Goal: Information Seeking & Learning: Learn about a topic

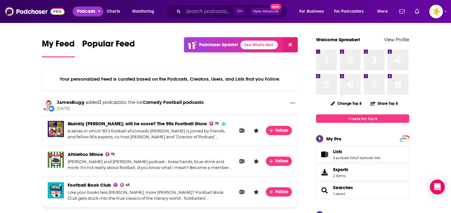
click at [94, 11] on span "Podcasts" at bounding box center [86, 11] width 18 height 9
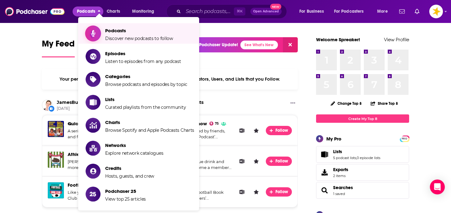
click at [107, 40] on span "Discover new podcasts to follow" at bounding box center [139, 39] width 68 height 6
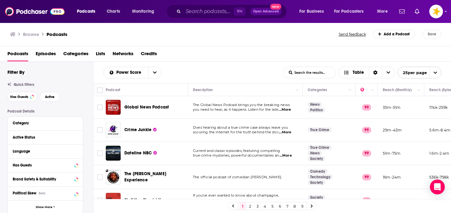
click at [79, 137] on div "Active Status" at bounding box center [45, 138] width 75 height 14
click at [76, 138] on icon at bounding box center [76, 138] width 3 height 2
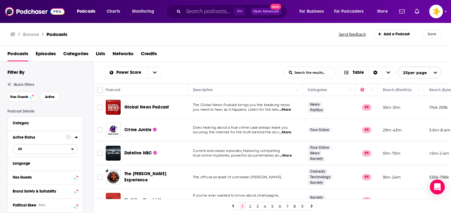
click at [53, 149] on span "All" at bounding box center [42, 149] width 58 height 8
click at [43, 168] on div "Active 413k" at bounding box center [48, 169] width 70 height 10
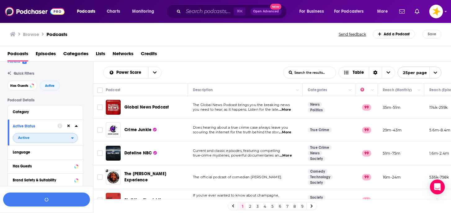
scroll to position [15, 0]
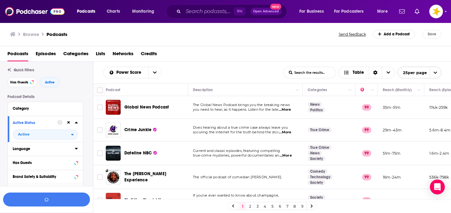
click at [54, 151] on div "Language" at bounding box center [42, 149] width 58 height 4
click at [15, 169] on icon at bounding box center [15, 170] width 4 height 4
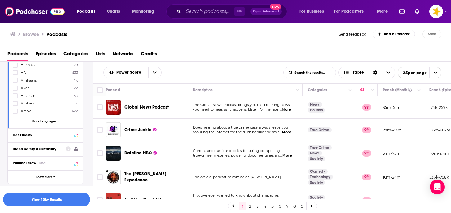
scroll to position [129, 0]
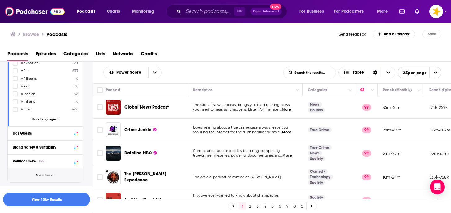
click at [43, 178] on button "Show More" at bounding box center [45, 176] width 75 height 14
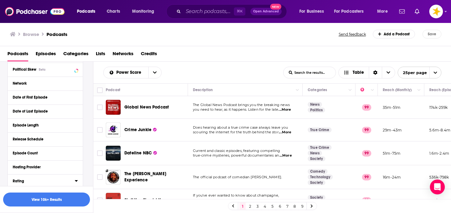
scroll to position [221, 0]
click at [45, 167] on div "Hosting Provider" at bounding box center [42, 166] width 58 height 4
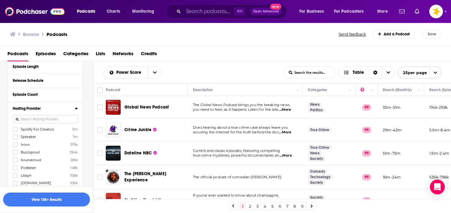
scroll to position [281, 0]
click at [16, 127] on icon at bounding box center [15, 127] width 4 height 3
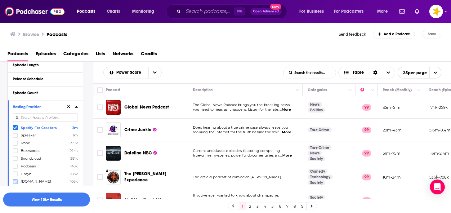
click at [15, 180] on icon at bounding box center [15, 182] width 4 height 4
click at [16, 172] on icon at bounding box center [15, 174] width 4 height 4
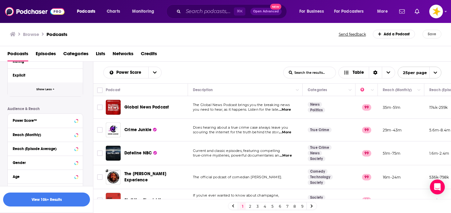
scroll to position [427, 0]
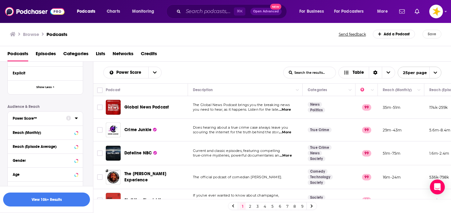
click at [57, 116] on div "Power Score™" at bounding box center [37, 118] width 49 height 4
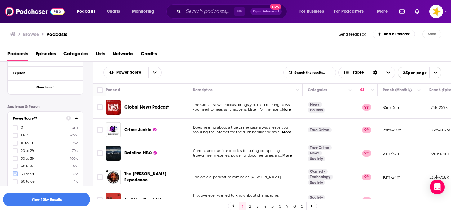
click at [13, 172] on icon at bounding box center [15, 174] width 4 height 4
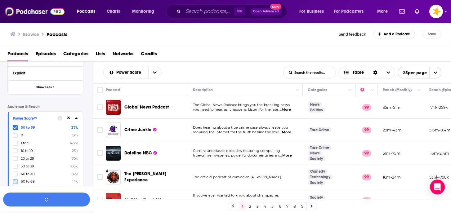
click at [16, 180] on icon at bounding box center [15, 182] width 4 height 4
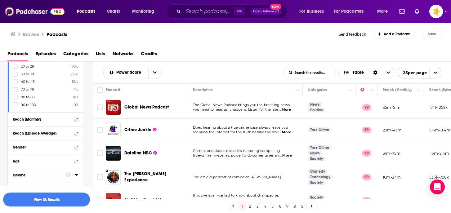
scroll to position [532, 0]
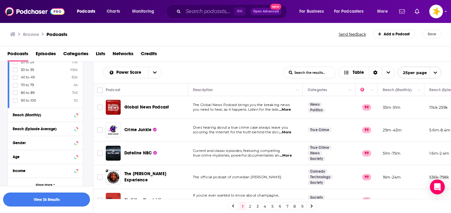
click at [38, 198] on button "View 3k Results" at bounding box center [46, 200] width 87 height 14
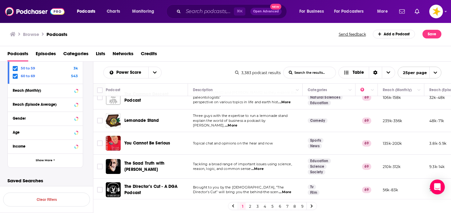
scroll to position [225, 0]
click at [274, 207] on link "5" at bounding box center [272, 206] width 6 height 7
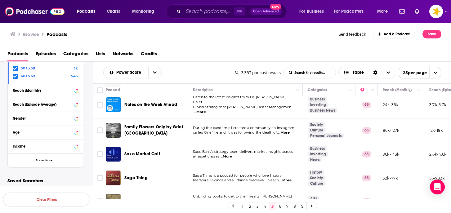
scroll to position [473, 0]
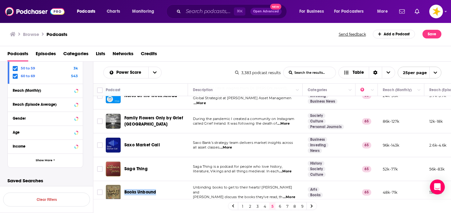
click at [279, 206] on link "6" at bounding box center [280, 206] width 6 height 7
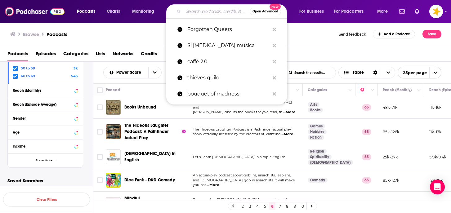
click at [210, 11] on input "Search podcasts, credits, & more..." at bounding box center [216, 12] width 66 height 10
paste input "Nothing Like a Good Book"
type input "Nothing Like a Good Book"
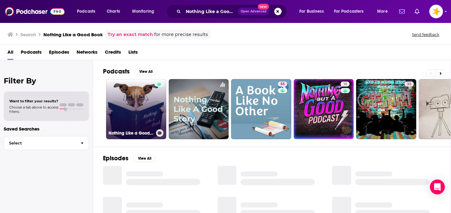
click at [143, 129] on div "Nothing Like a Good Book" at bounding box center [136, 132] width 55 height 7
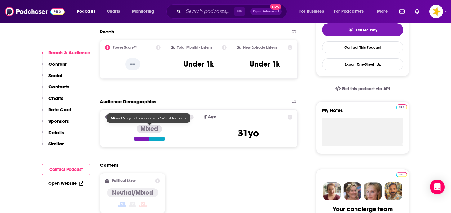
scroll to position [151, 0]
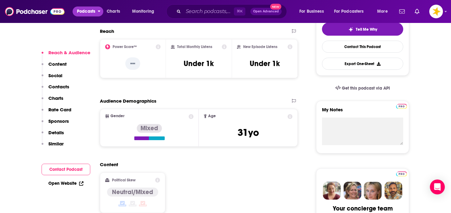
click at [93, 11] on span "Podcasts" at bounding box center [86, 11] width 18 height 9
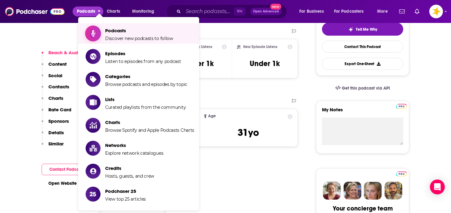
click at [110, 34] on span "Podcasts Discover new podcasts to follow" at bounding box center [139, 34] width 68 height 16
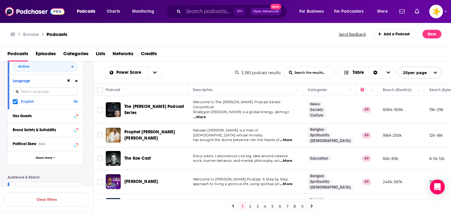
scroll to position [83, 0]
click at [36, 158] on span "Show More" at bounding box center [44, 157] width 17 height 3
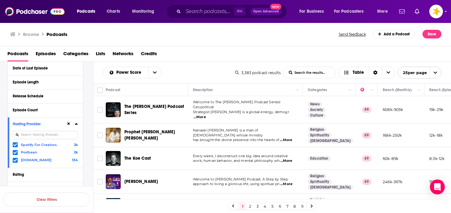
scroll to position [201, 0]
click at [16, 144] on icon at bounding box center [15, 144] width 4 height 3
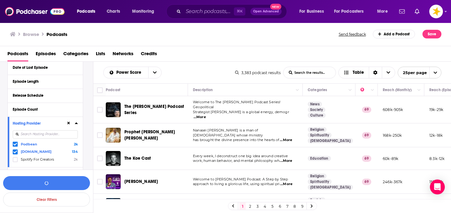
click at [16, 151] on icon at bounding box center [15, 152] width 4 height 4
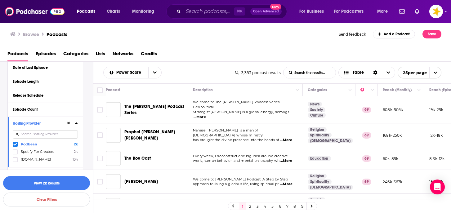
click at [16, 144] on icon at bounding box center [15, 144] width 4 height 4
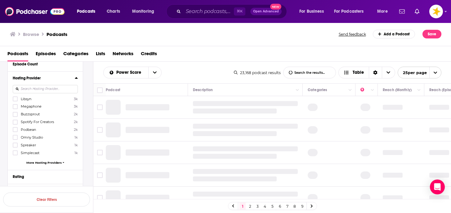
scroll to position [247, 0]
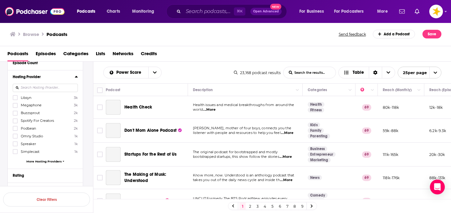
click at [43, 162] on span "More Hosting Providers" at bounding box center [43, 161] width 35 height 3
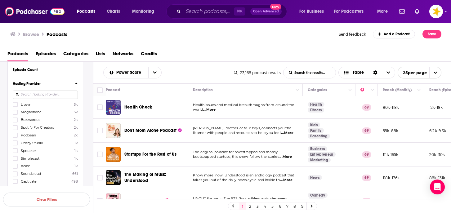
scroll to position [237, 0]
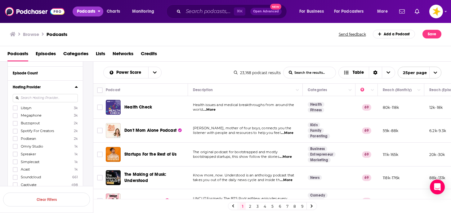
click at [91, 12] on span "Podcasts" at bounding box center [86, 11] width 18 height 9
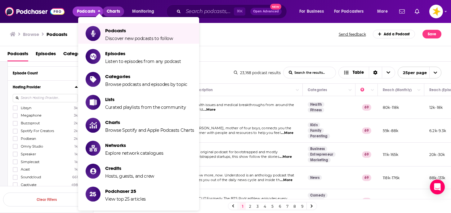
click at [115, 11] on span "Charts" at bounding box center [113, 11] width 13 height 9
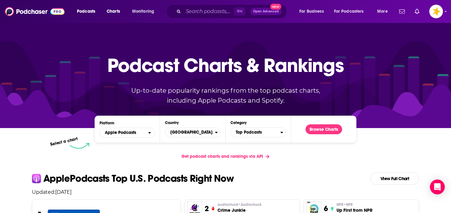
scroll to position [2, 0]
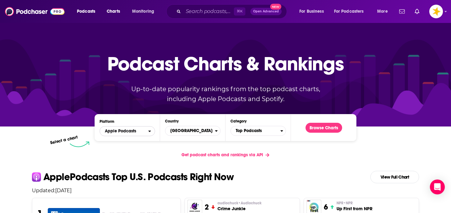
click at [145, 134] on span "Apple Podcasts" at bounding box center [124, 131] width 48 height 11
click at [164, 101] on p "Up-to-date popularity rankings from the top podcast charts, including Apple Pod…" at bounding box center [226, 94] width 214 height 20
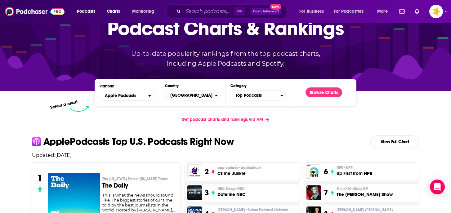
scroll to position [0, 0]
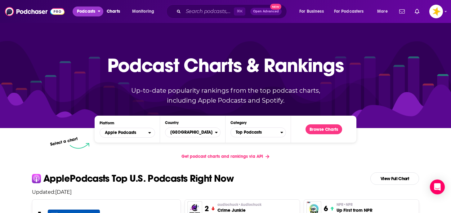
click at [92, 14] on span "Podcasts" at bounding box center [86, 11] width 18 height 9
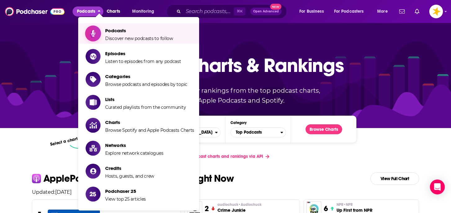
click at [146, 36] on span "Discover new podcasts to follow" at bounding box center [139, 39] width 68 height 6
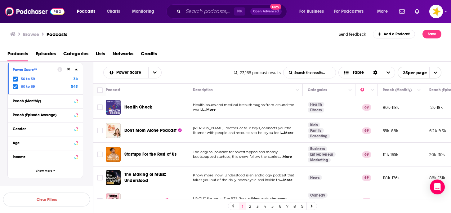
scroll to position [203, 0]
click at [39, 115] on div "Reach (Episode Average)" at bounding box center [37, 114] width 49 height 4
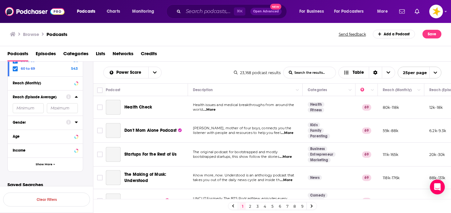
scroll to position [226, 0]
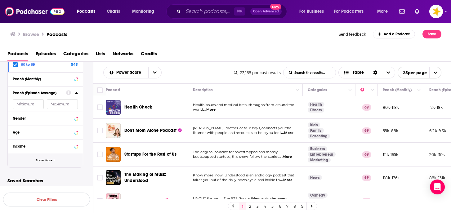
click at [36, 163] on button "Show More" at bounding box center [45, 161] width 75 height 14
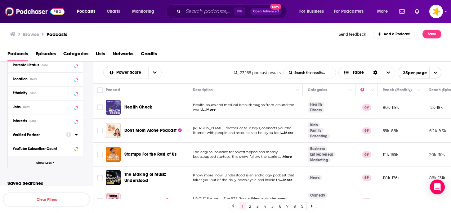
scroll to position [323, 0]
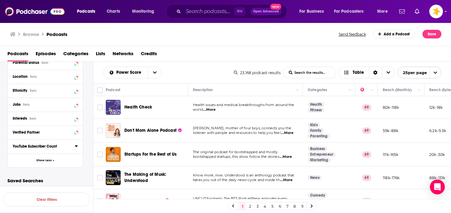
click at [48, 148] on div "YouTube Subscriber Count" at bounding box center [42, 146] width 58 height 4
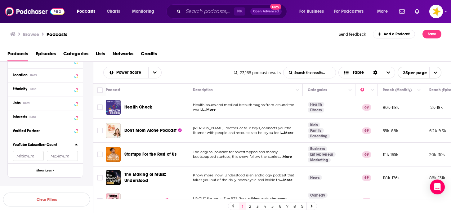
click at [36, 157] on input "number" at bounding box center [28, 156] width 31 height 10
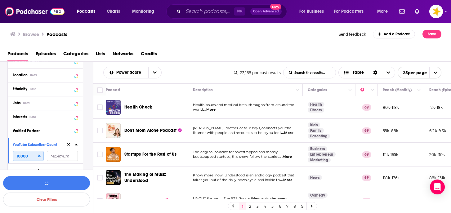
type input "10000"
click at [56, 160] on input "number" at bounding box center [62, 156] width 31 height 10
click at [48, 185] on button "View 3k Results" at bounding box center [46, 183] width 87 height 14
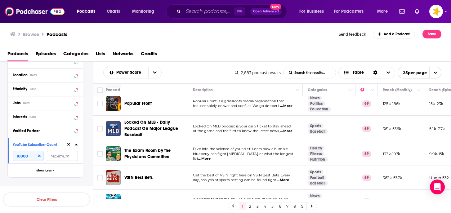
scroll to position [489, 0]
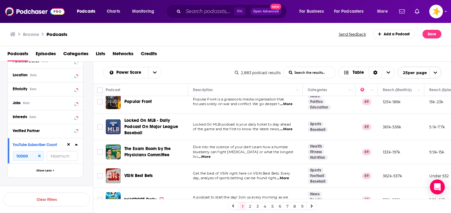
click at [251, 206] on link "2" at bounding box center [250, 206] width 6 height 7
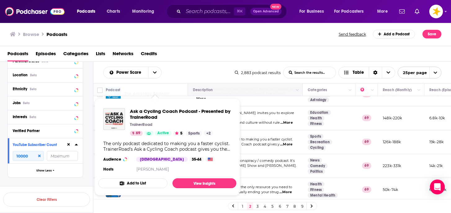
scroll to position [494, 0]
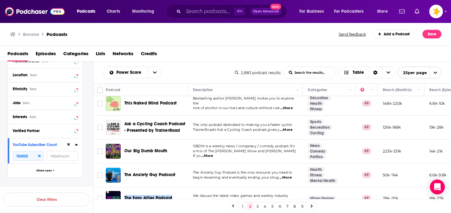
click at [257, 206] on link "3" at bounding box center [258, 206] width 6 height 7
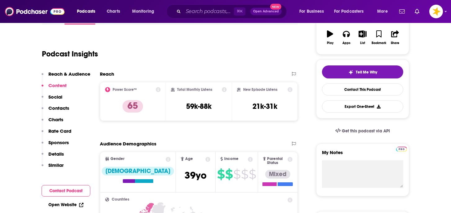
scroll to position [104, 0]
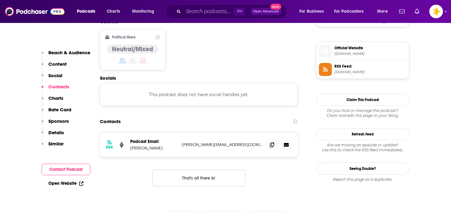
scroll to position [492, 0]
click at [273, 142] on icon at bounding box center [272, 144] width 4 height 5
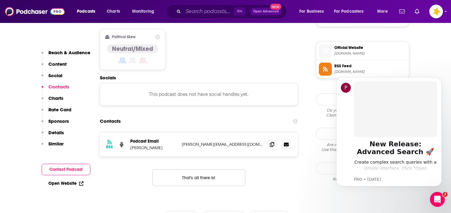
scroll to position [0, 0]
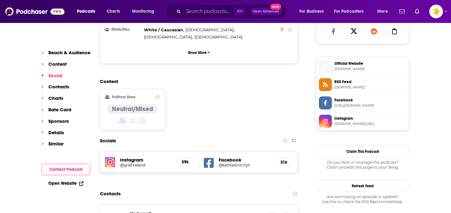
scroll to position [422, 0]
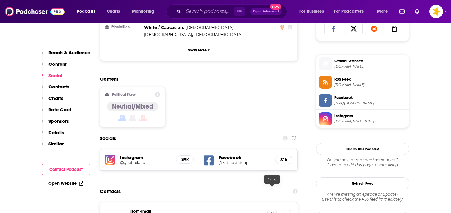
click at [271, 212] on icon at bounding box center [272, 214] width 4 height 5
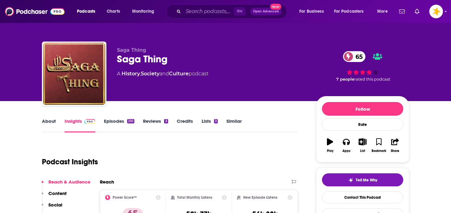
type textarea "Added to Big Leads List [DATE] [GEOGRAPHIC_DATA]"
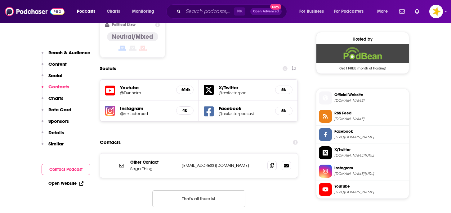
scroll to position [500, 0]
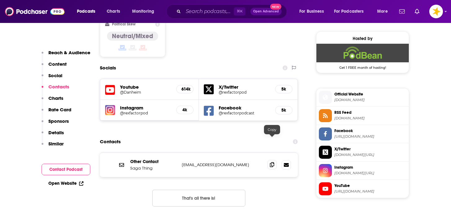
click at [273, 162] on icon at bounding box center [272, 164] width 4 height 5
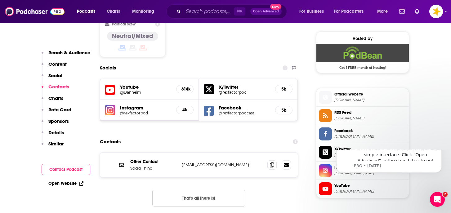
scroll to position [0, 0]
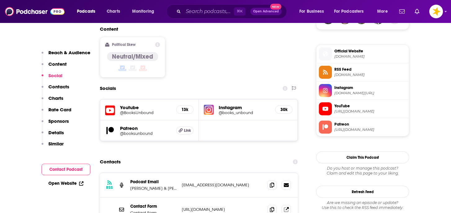
scroll to position [491, 0]
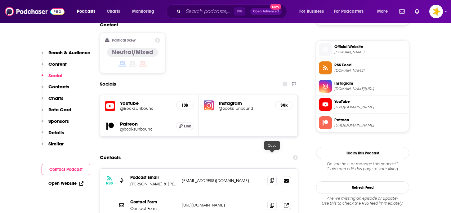
click at [272, 178] on icon at bounding box center [272, 180] width 4 height 5
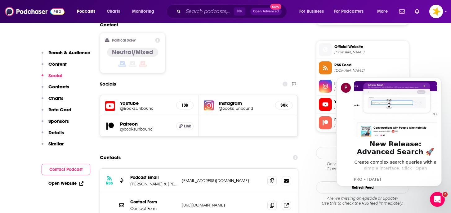
scroll to position [0, 0]
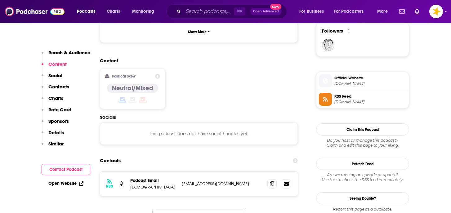
scroll to position [455, 0]
click at [271, 181] on icon at bounding box center [272, 183] width 4 height 5
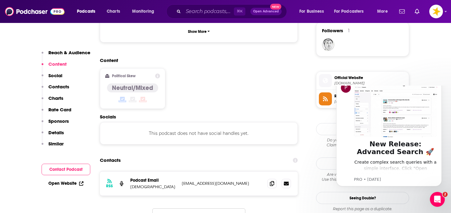
scroll to position [0, 0]
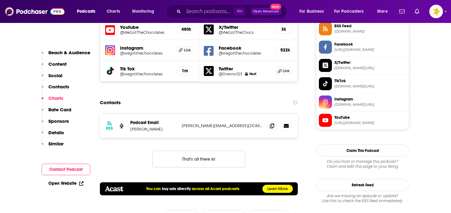
scroll to position [585, 0]
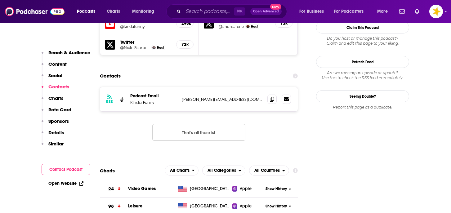
scroll to position [581, 0]
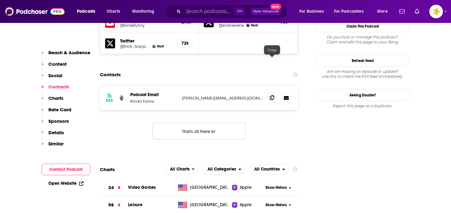
click at [272, 95] on icon at bounding box center [272, 97] width 4 height 5
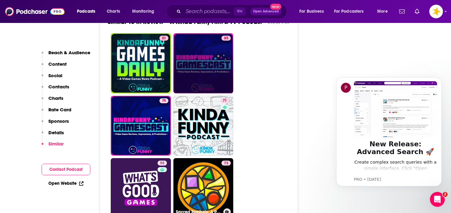
scroll to position [1374, 0]
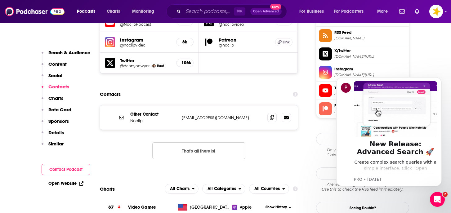
scroll to position [588, 0]
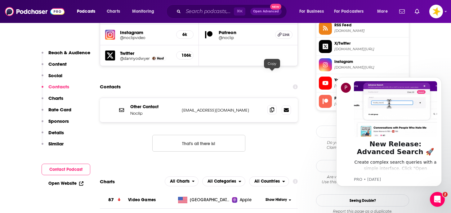
click at [272, 107] on icon at bounding box center [272, 109] width 4 height 5
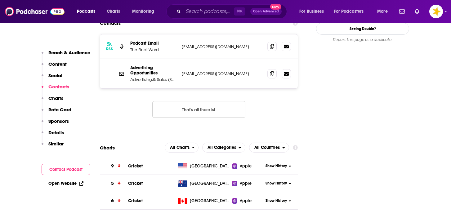
scroll to position [727, 0]
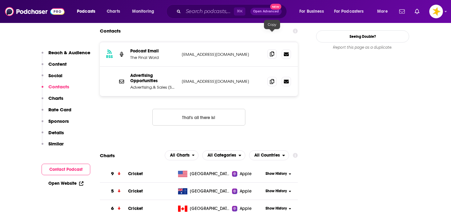
click at [274, 52] on icon at bounding box center [272, 54] width 4 height 5
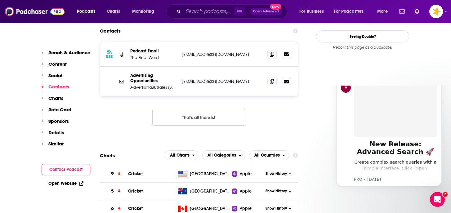
scroll to position [0, 0]
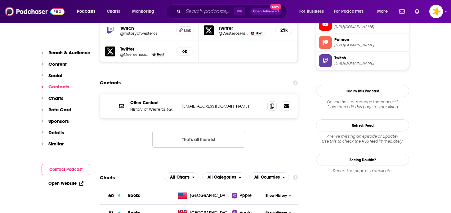
scroll to position [642, 0]
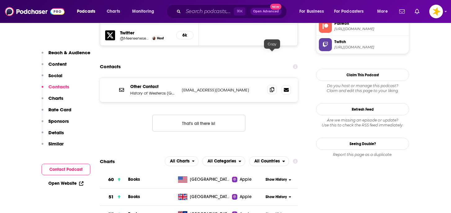
click at [274, 87] on icon at bounding box center [272, 89] width 4 height 5
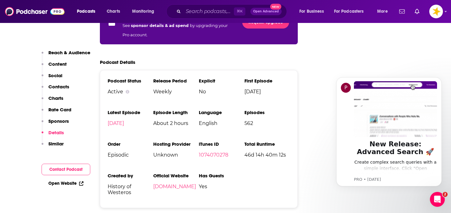
scroll to position [0, 0]
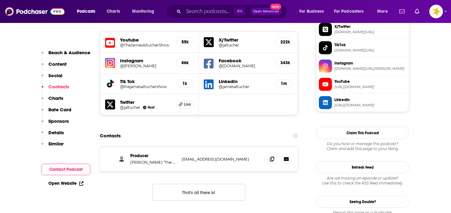
scroll to position [577, 0]
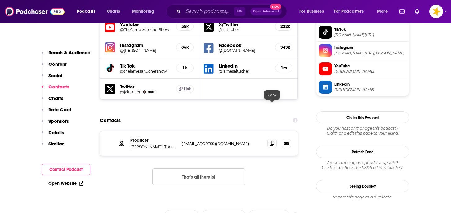
click at [273, 141] on icon at bounding box center [272, 143] width 4 height 5
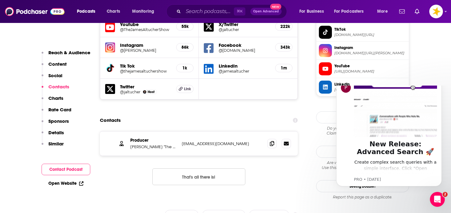
scroll to position [0, 0]
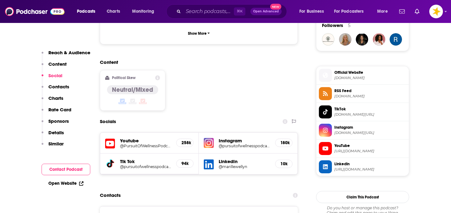
scroll to position [462, 0]
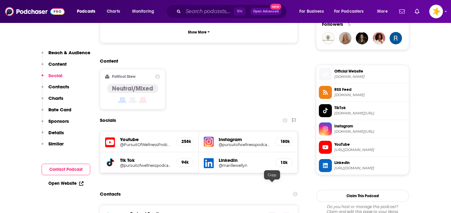
click at [273, 213] on icon at bounding box center [272, 217] width 4 height 5
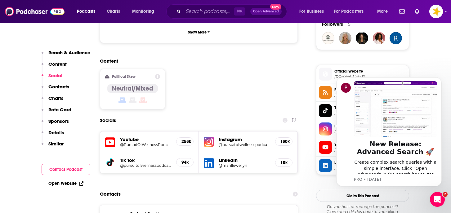
scroll to position [0, 0]
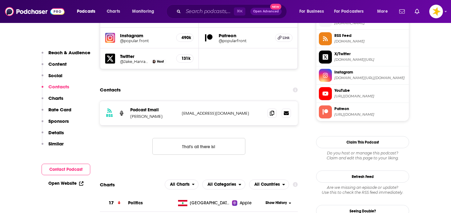
scroll to position [573, 0]
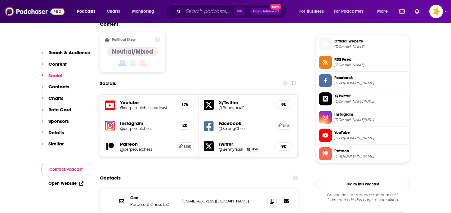
scroll to position [513, 0]
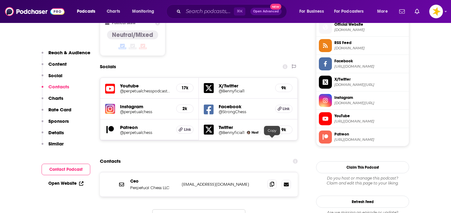
click at [272, 182] on icon at bounding box center [272, 184] width 4 height 5
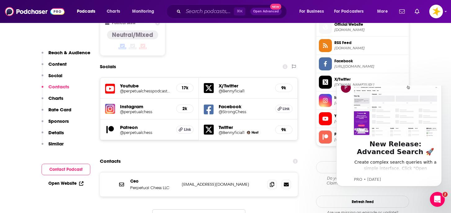
scroll to position [0, 0]
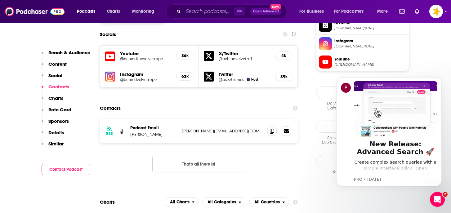
scroll to position [534, 0]
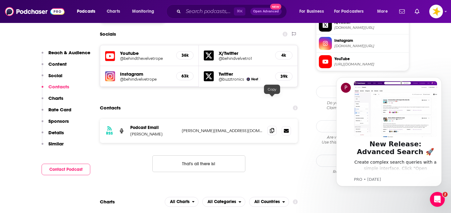
click at [270, 128] on icon at bounding box center [272, 130] width 4 height 5
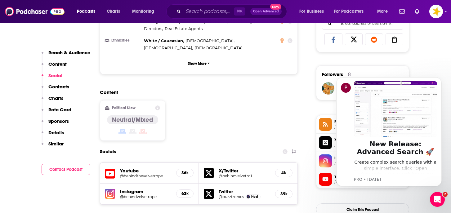
scroll to position [394, 0]
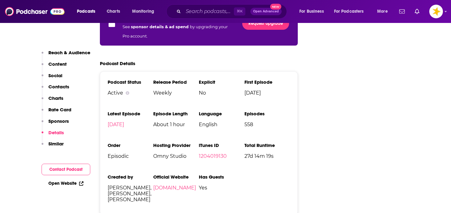
scroll to position [1245, 0]
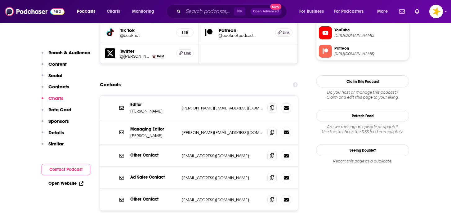
scroll to position [617, 0]
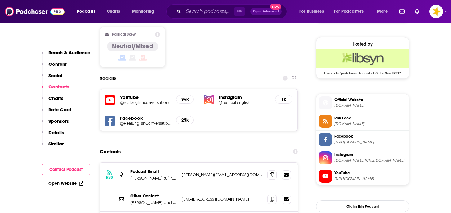
scroll to position [491, 0]
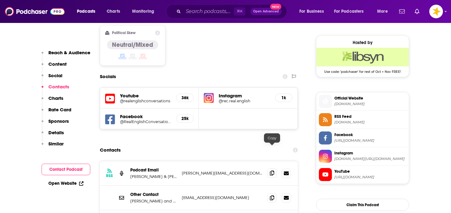
click at [269, 169] on span at bounding box center [272, 173] width 9 height 9
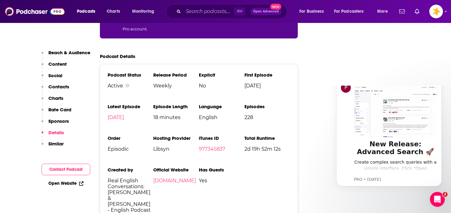
scroll to position [0, 0]
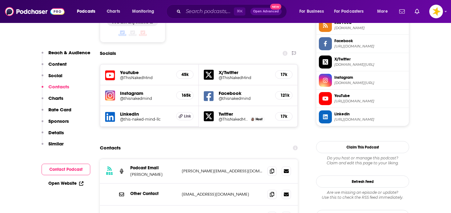
scroll to position [531, 0]
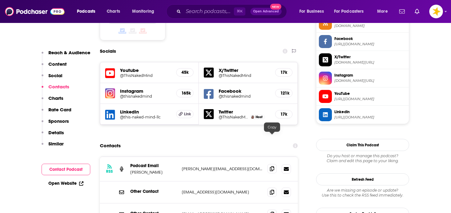
click at [272, 166] on icon at bounding box center [272, 168] width 4 height 5
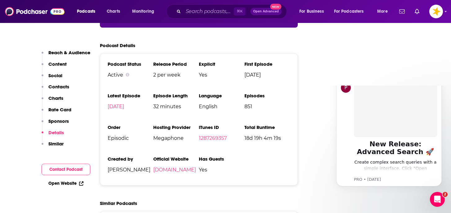
scroll to position [0, 0]
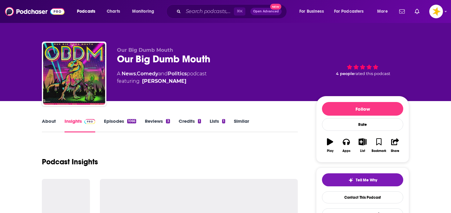
type textarea "Added to Pipedrive 20/12/21 MN"
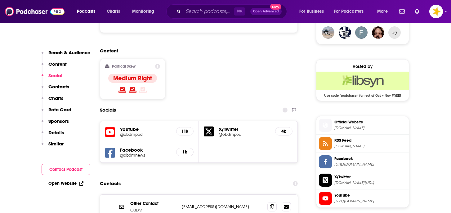
scroll to position [473, 0]
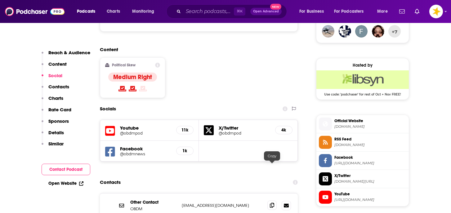
click at [272, 203] on icon at bounding box center [272, 205] width 4 height 5
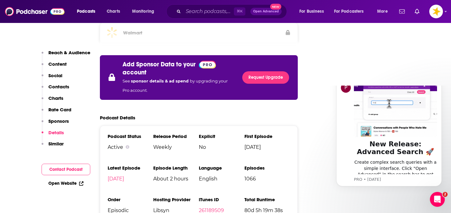
scroll to position [0, 0]
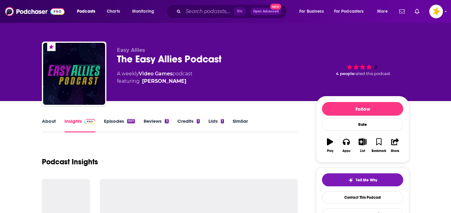
type textarea "Added to Big Leads List [DATE] [GEOGRAPHIC_DATA]"
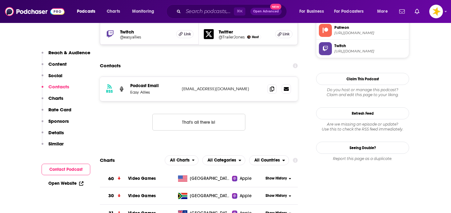
scroll to position [602, 0]
click at [272, 86] on icon at bounding box center [272, 88] width 4 height 5
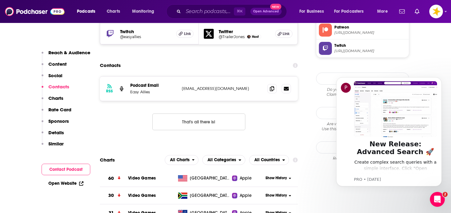
scroll to position [0, 0]
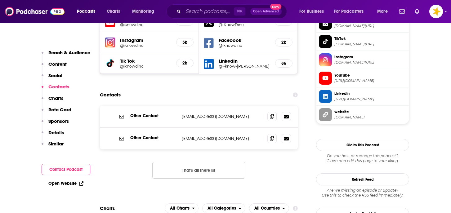
scroll to position [569, 0]
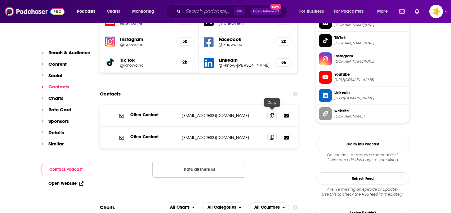
click at [273, 135] on icon at bounding box center [272, 137] width 4 height 5
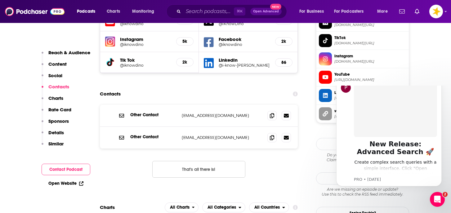
scroll to position [0, 0]
